Goal: Task Accomplishment & Management: Manage account settings

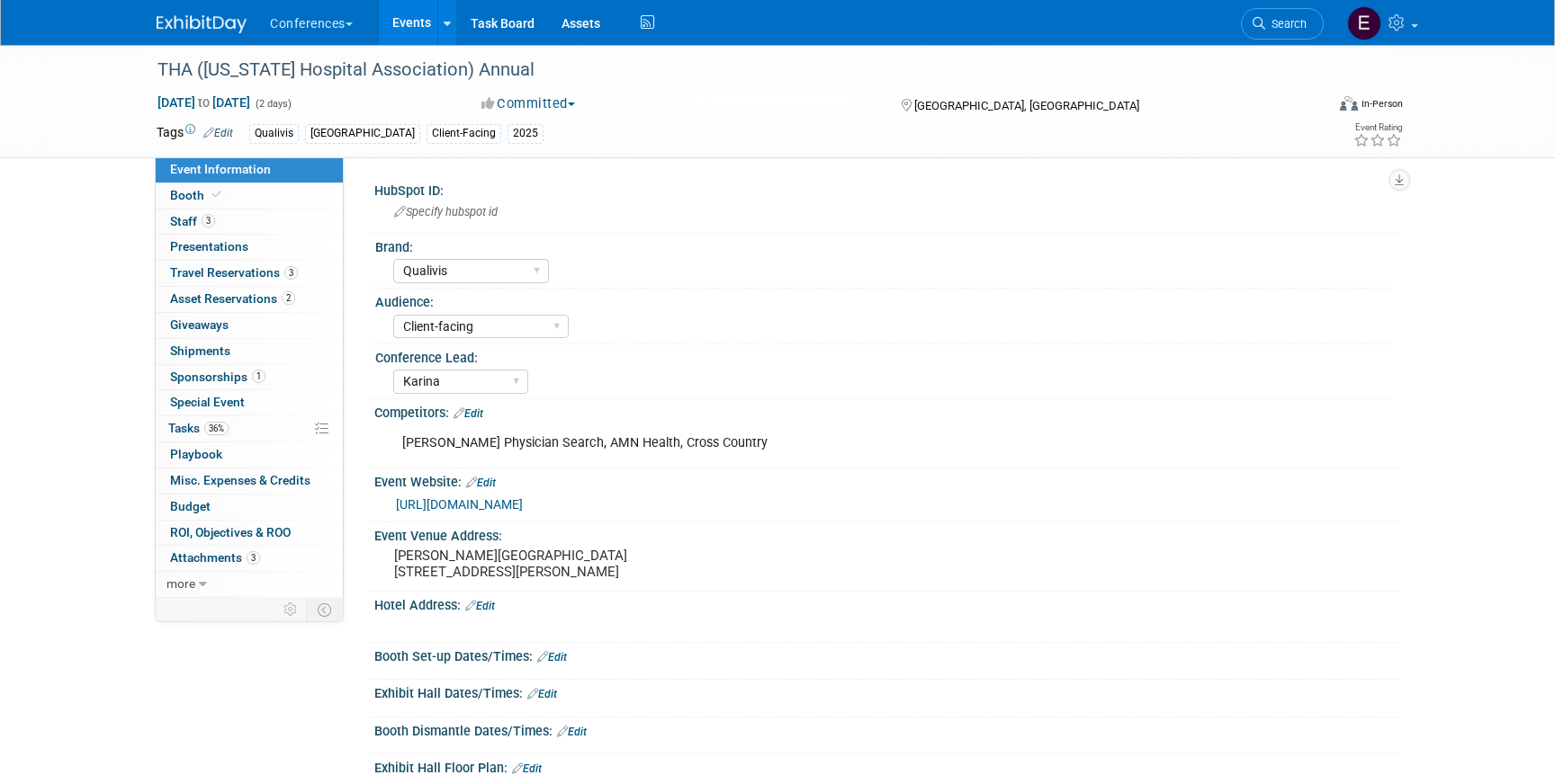
select select "Qualivis"
select select "Client-facing"
select select "Karina"
click at [235, 435] on link "36% Tasks 36%" at bounding box center [250, 429] width 187 height 25
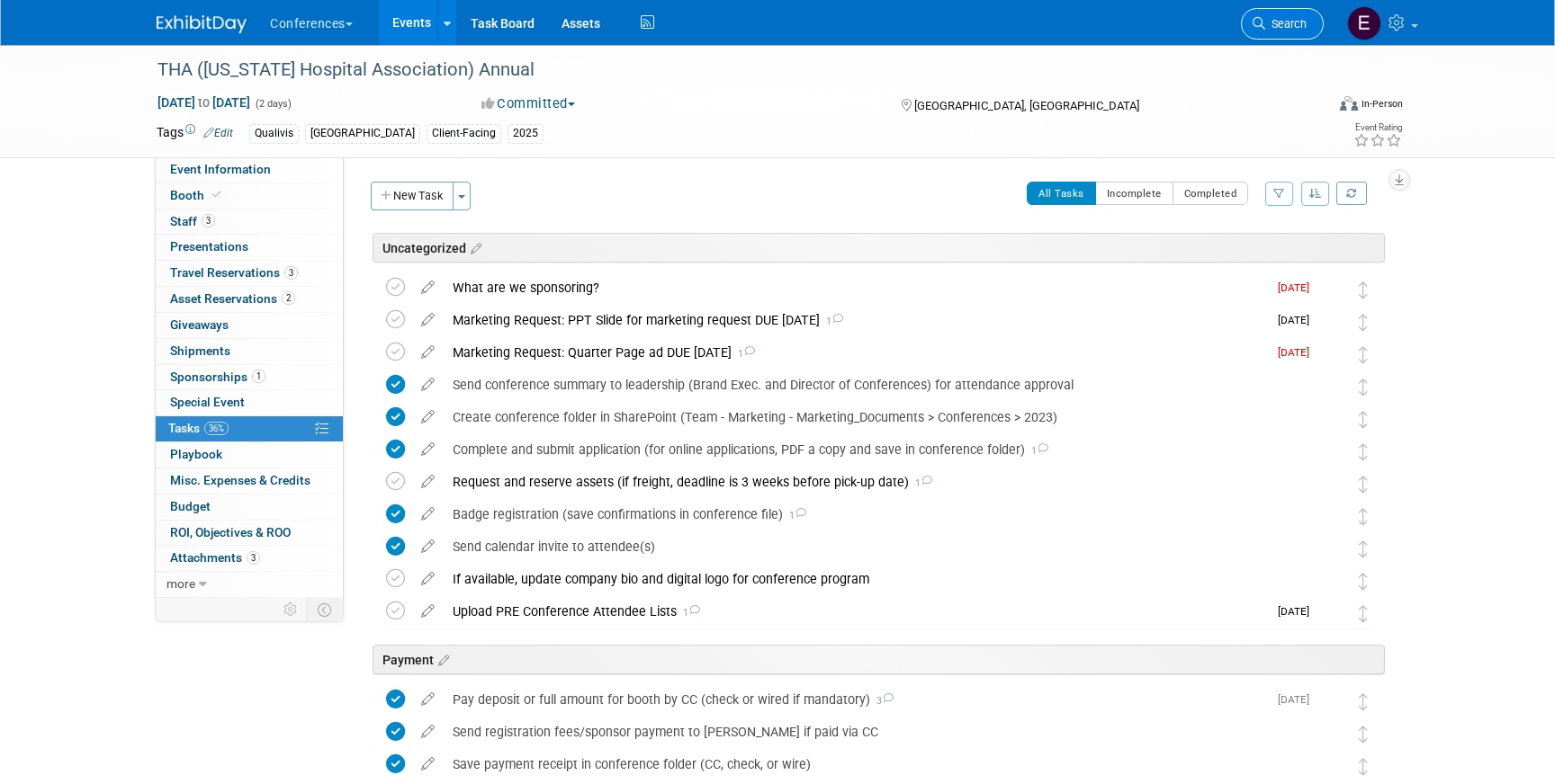
click at [1292, 19] on span "Search" at bounding box center [1286, 24] width 41 height 14
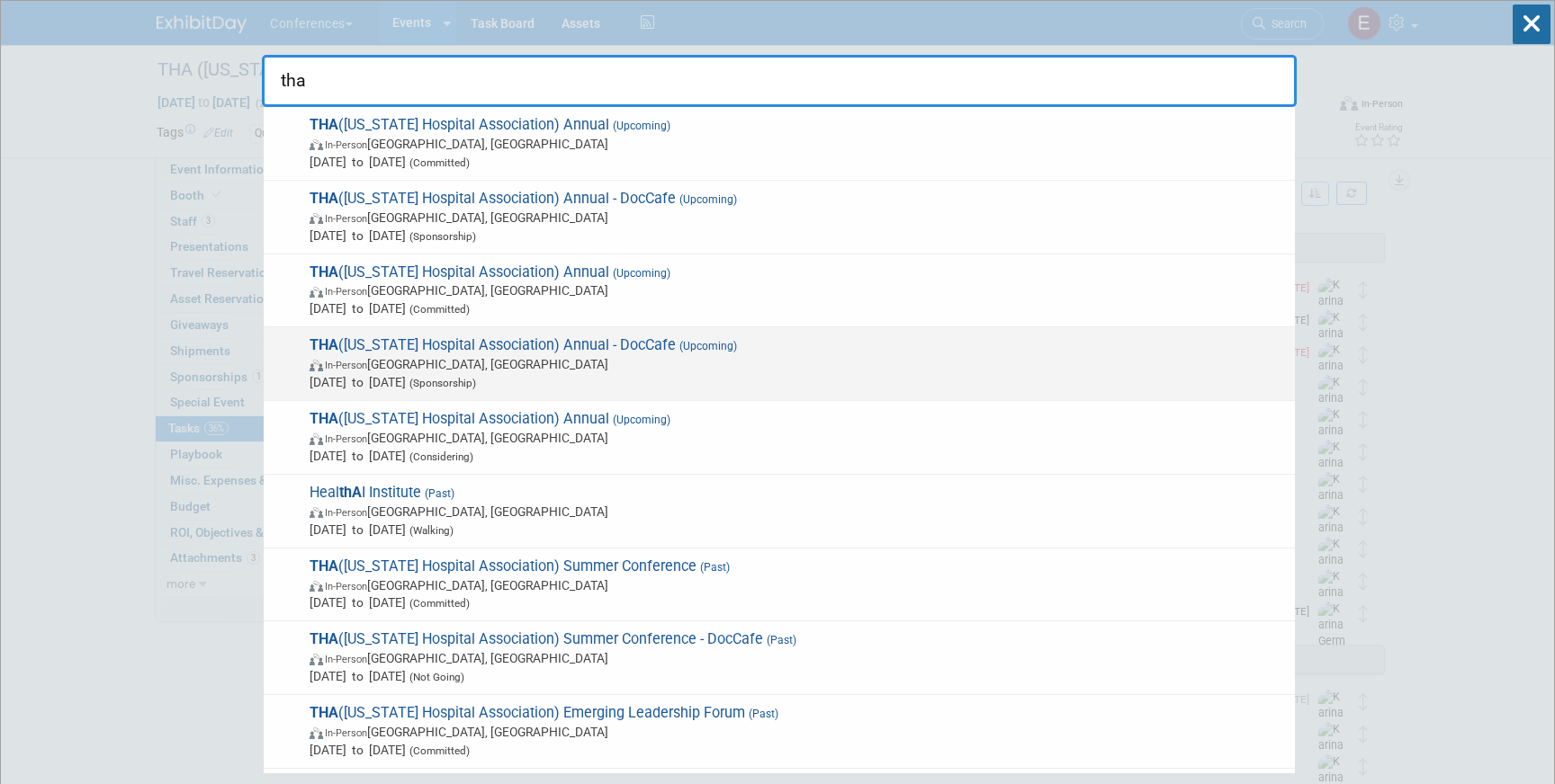
type input "tha"
click at [769, 368] on span "In-Person [GEOGRAPHIC_DATA], [GEOGRAPHIC_DATA]" at bounding box center [797, 364] width 976 height 18
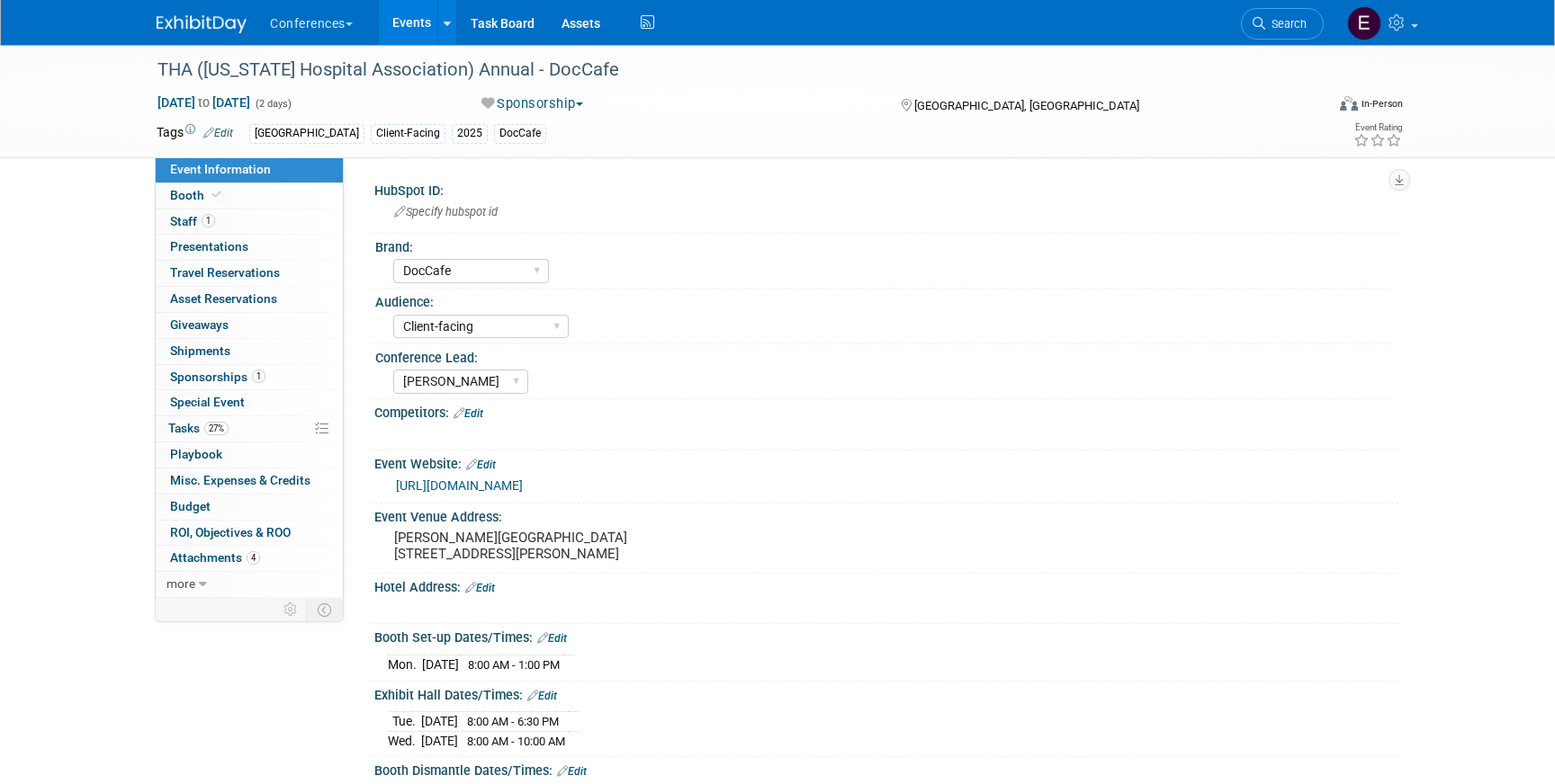
select select "DocCafe"
select select "Client-facing"
select select "[PERSON_NAME]"
click at [291, 431] on link "27% Tasks 27%" at bounding box center [250, 429] width 187 height 25
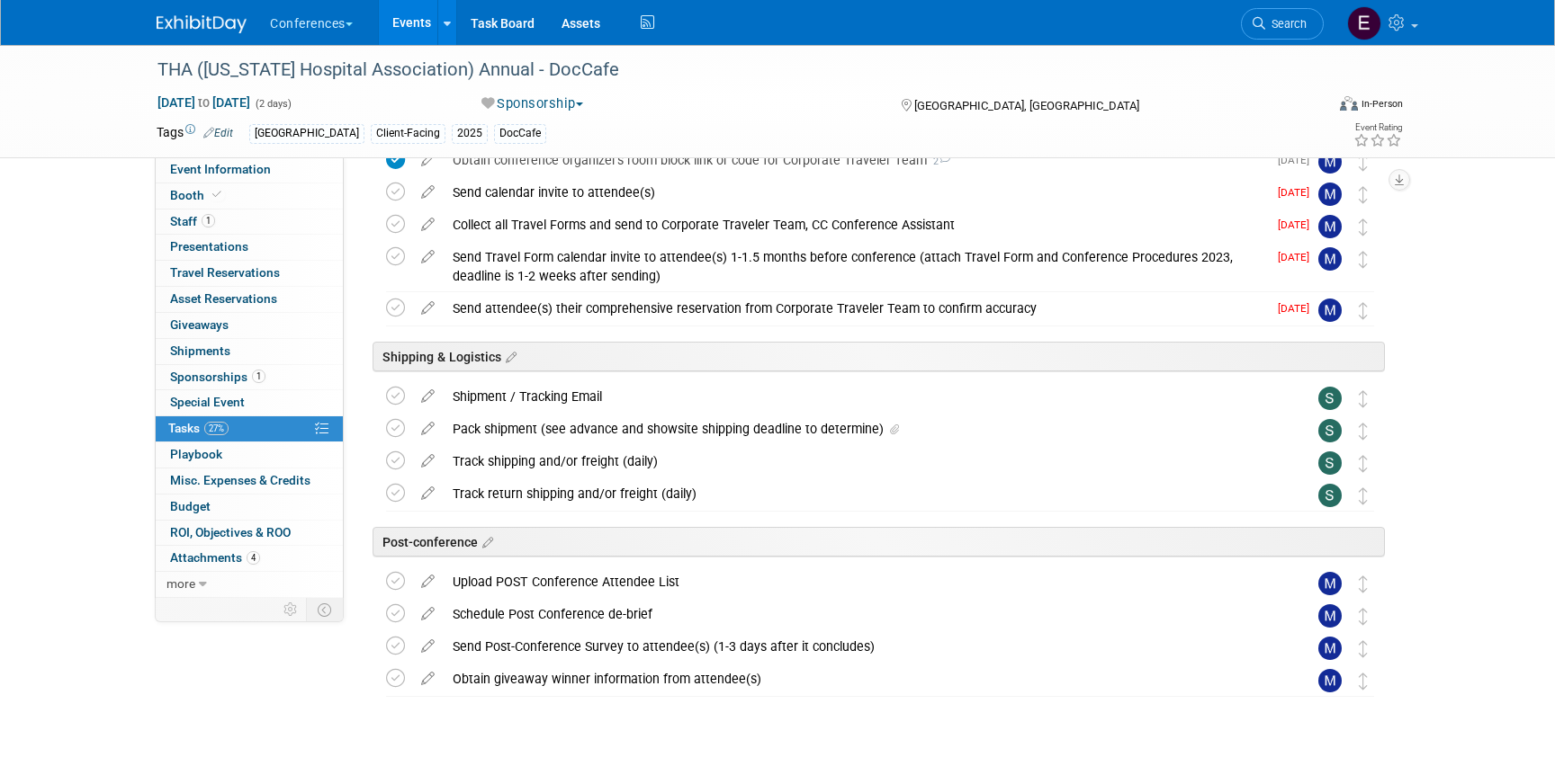
scroll to position [682, 0]
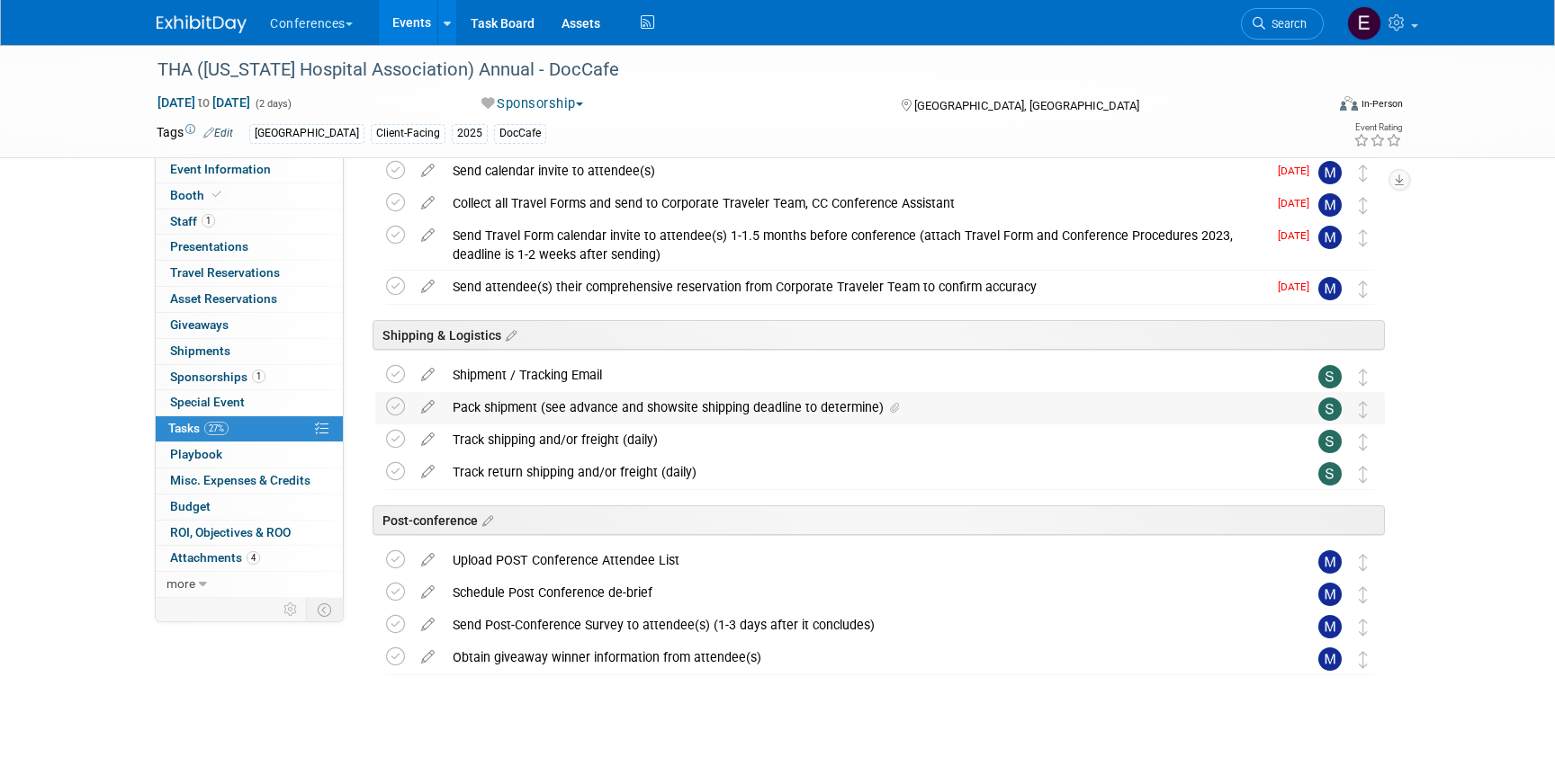
click at [562, 408] on div "Pack shipment (see advance and showsite shipping deadline to determine)" at bounding box center [862, 407] width 839 height 30
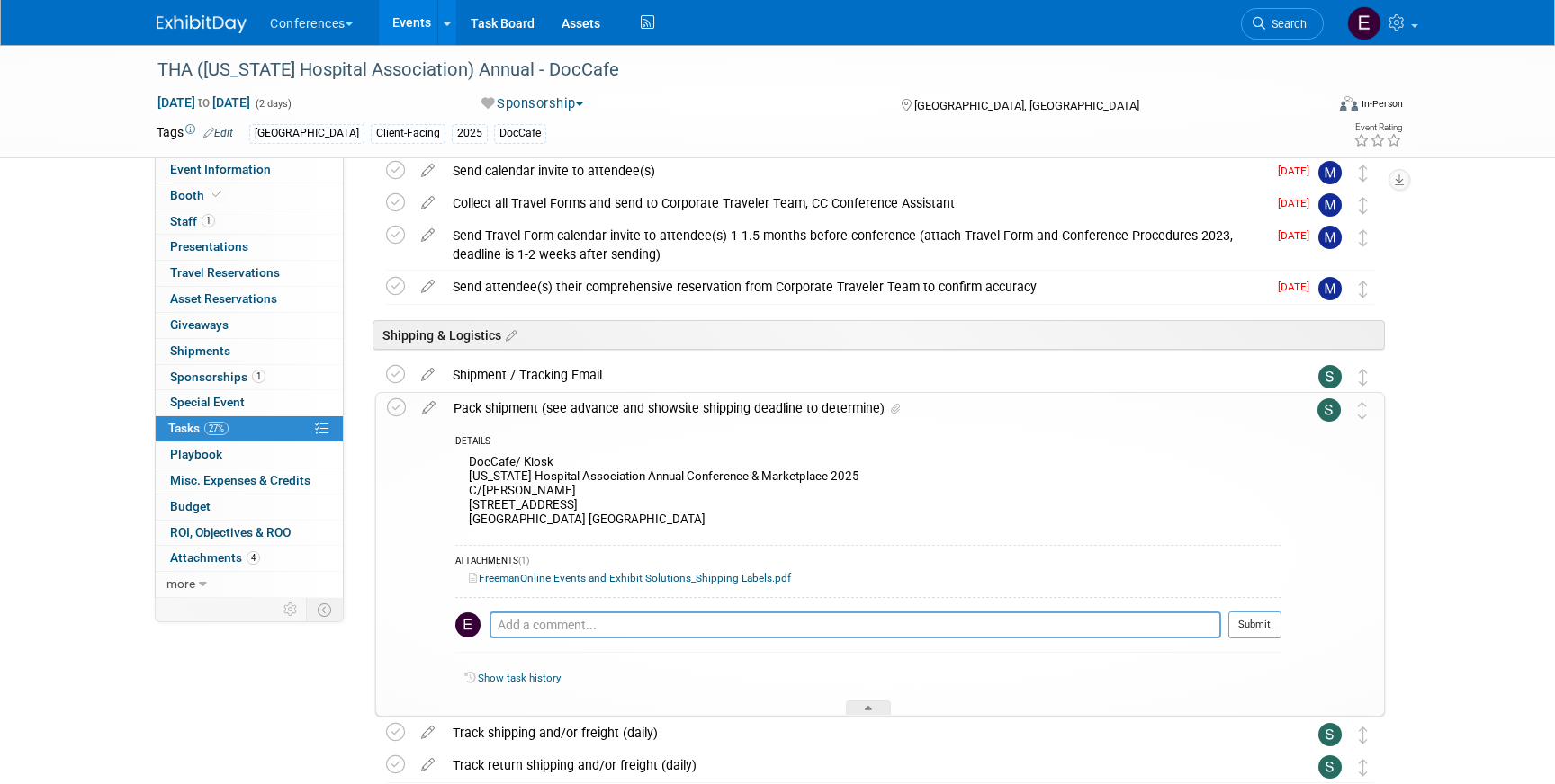
click at [593, 578] on link "FreemanOnline Events and Exhibit Solutions_Shipping Labels.pdf" at bounding box center [629, 578] width 322 height 13
